Goal: Transaction & Acquisition: Download file/media

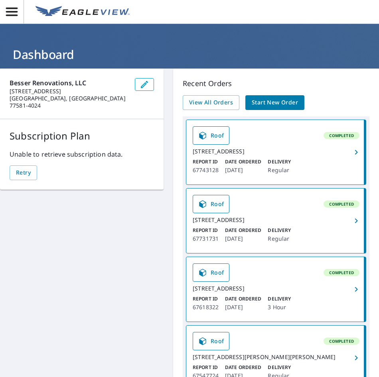
click at [278, 151] on div "[STREET_ADDRESS]" at bounding box center [276, 151] width 167 height 7
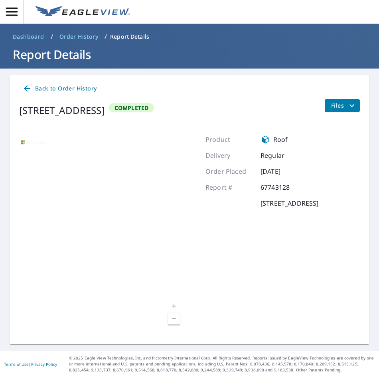
click at [349, 105] on icon "filesDropdownBtn-67743128" at bounding box center [352, 106] width 10 height 10
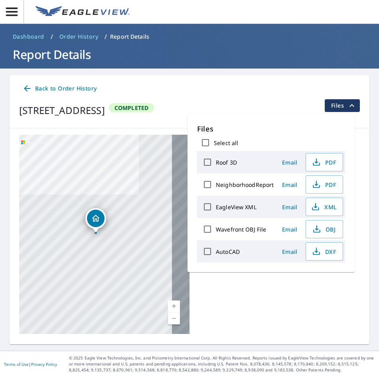
click at [276, 130] on p "Files" at bounding box center [271, 129] width 148 height 11
click at [321, 162] on span "PDF" at bounding box center [324, 163] width 26 height 10
click at [342, 126] on p "Files" at bounding box center [271, 129] width 148 height 11
click at [324, 164] on span "PDF" at bounding box center [324, 163] width 26 height 10
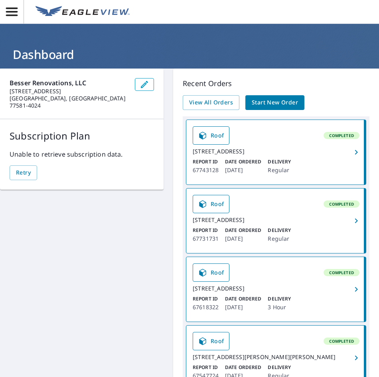
click at [265, 213] on div "Roof Completed" at bounding box center [276, 204] width 167 height 18
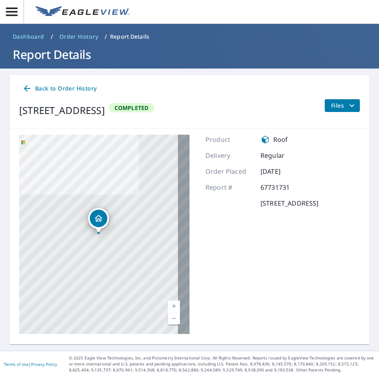
click at [353, 103] on button "Files" at bounding box center [342, 105] width 36 height 13
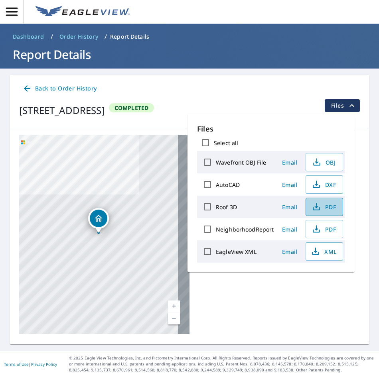
click at [328, 211] on span "PDF" at bounding box center [324, 207] width 26 height 10
click at [300, 316] on div "Product Roof Delivery Regular Order Placed [DATE] Report # 67731731 [GEOGRAPHIC…" at bounding box center [261, 234] width 113 height 199
